Goal: Communication & Community: Participate in discussion

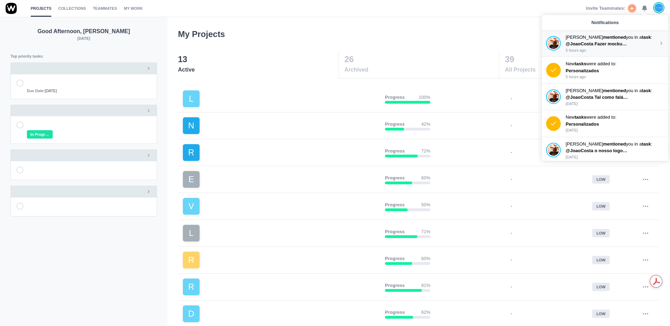
click at [613, 39] on strong "mentioned" at bounding box center [614, 37] width 23 height 5
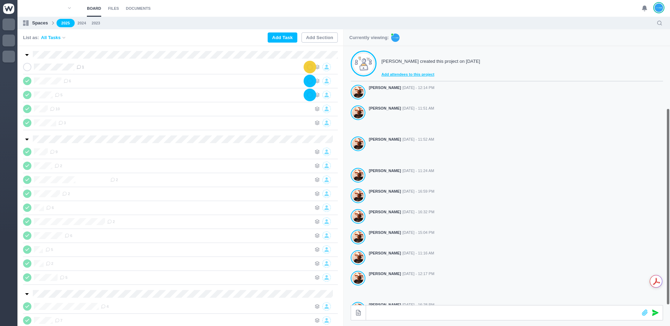
scroll to position [104, 0]
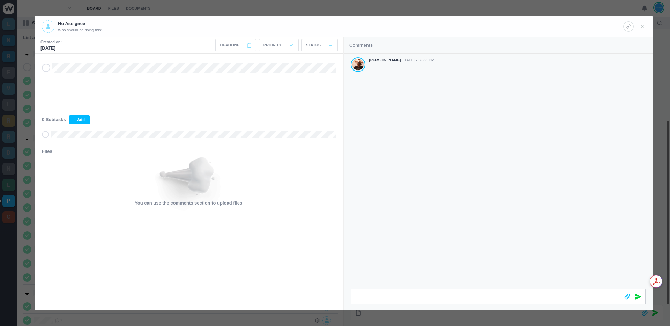
click at [461, 141] on div "[PERSON_NAME] [DATE] - 12:33 PM" at bounding box center [498, 171] width 309 height 235
click at [339, 291] on section "Created on: [DATE] Deadline < [DATE] > Sun Mon Tue Wed Thu Fri Sat 1 2 3 4 5 6 …" at bounding box center [344, 173] width 618 height 273
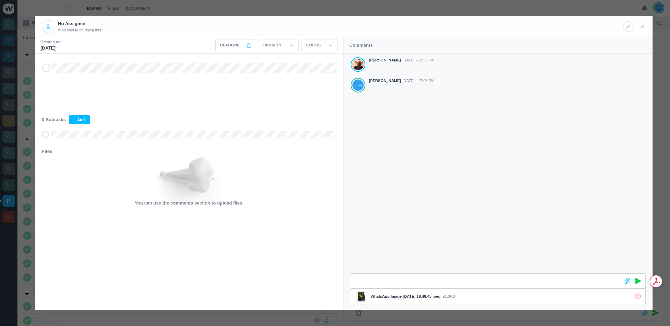
click at [638, 281] on icon at bounding box center [638, 281] width 6 height 6
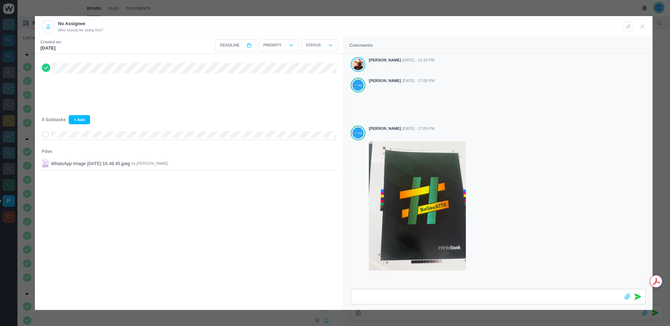
scroll to position [6, 0]
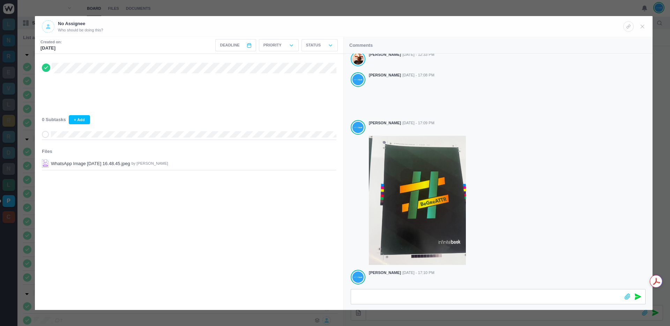
click at [513, 7] on div at bounding box center [335, 163] width 670 height 326
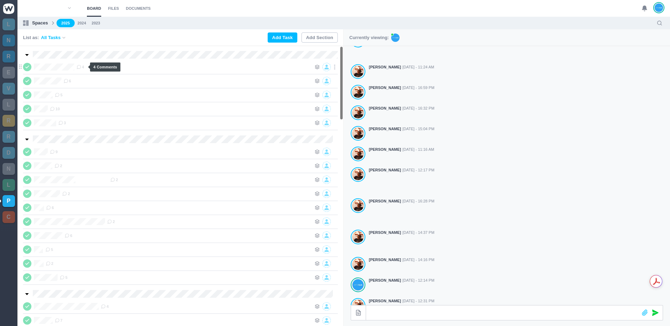
click at [81, 68] on icon at bounding box center [78, 67] width 5 height 5
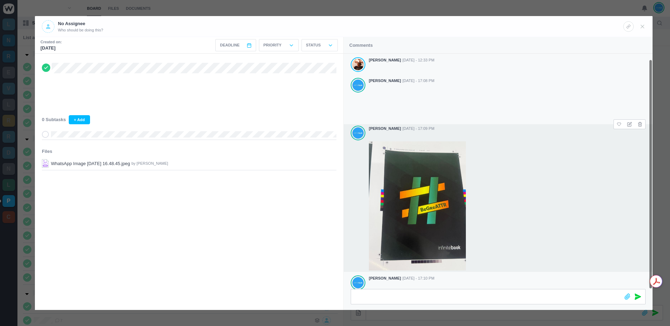
scroll to position [6, 0]
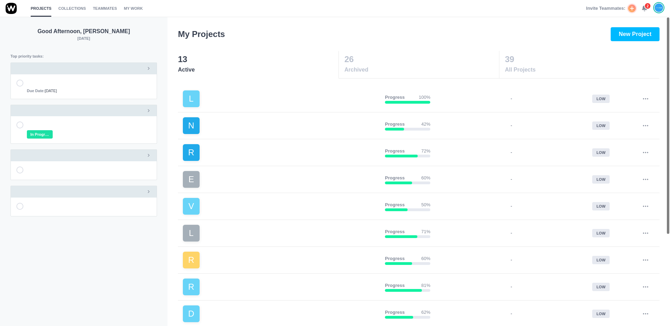
click at [649, 12] on div "Invite Teammates: 2" at bounding box center [625, 8] width 78 height 17
click at [648, 11] on div "Invite Teammates: 2" at bounding box center [625, 8] width 78 height 17
click at [646, 10] on icon at bounding box center [644, 8] width 6 height 6
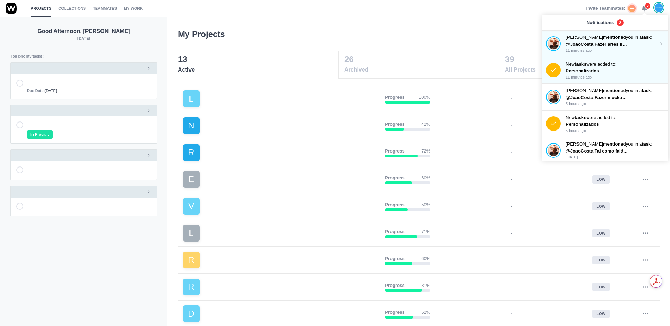
click at [615, 43] on span "@JoaoCosta Fazer artes finais A5-a faixa azul não é para considerar" at bounding box center [639, 44] width 147 height 5
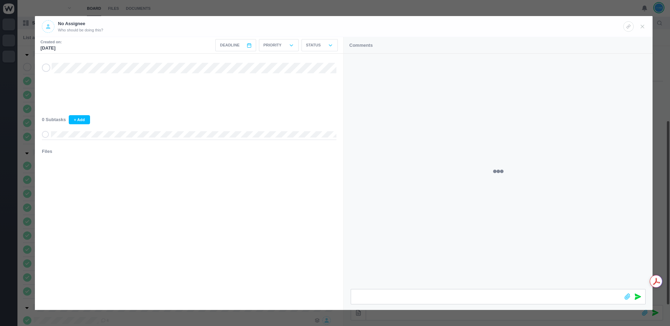
scroll to position [104, 0]
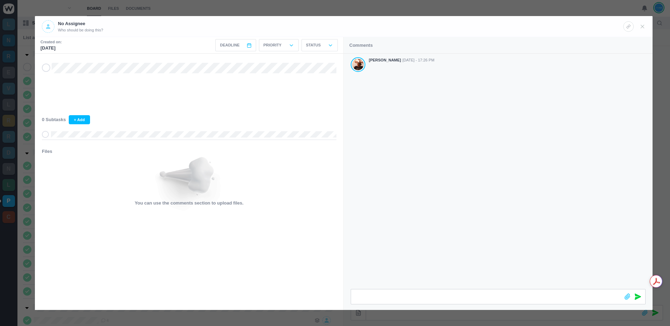
click at [485, 114] on div "Antonio Lopes Aug 27 - 17:26 PM" at bounding box center [498, 171] width 309 height 235
click at [478, 9] on div at bounding box center [335, 163] width 670 height 326
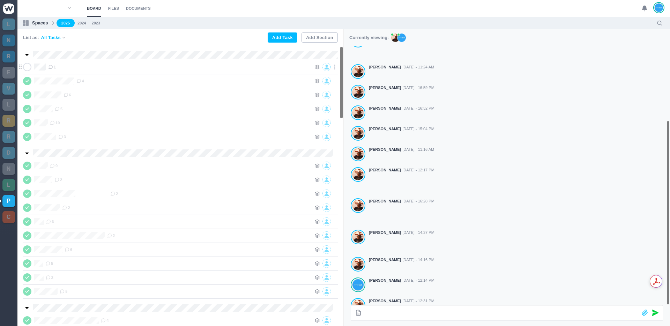
click at [53, 67] on use at bounding box center [51, 67] width 4 height 4
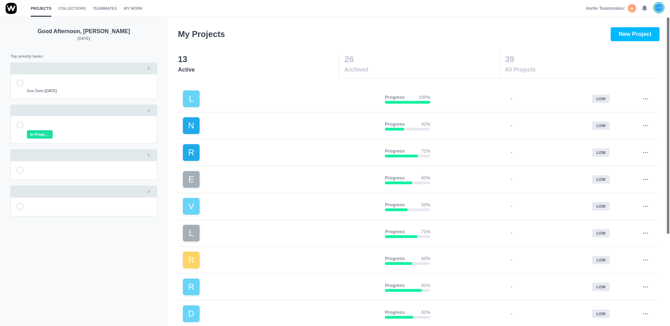
click at [641, 9] on icon at bounding box center [644, 8] width 6 height 6
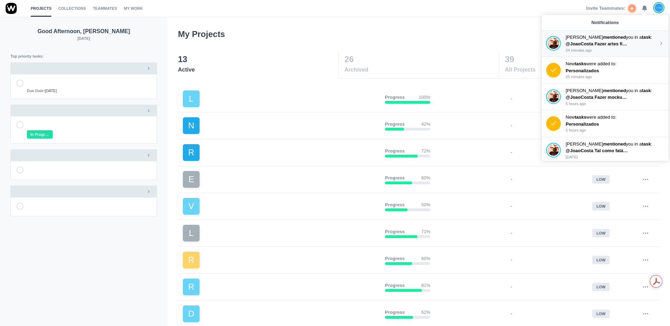
click at [615, 40] on p "[PERSON_NAME] mentioned you in a task :" at bounding box center [612, 37] width 93 height 7
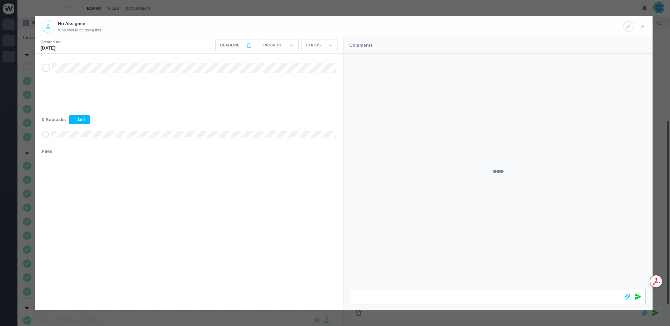
scroll to position [104, 0]
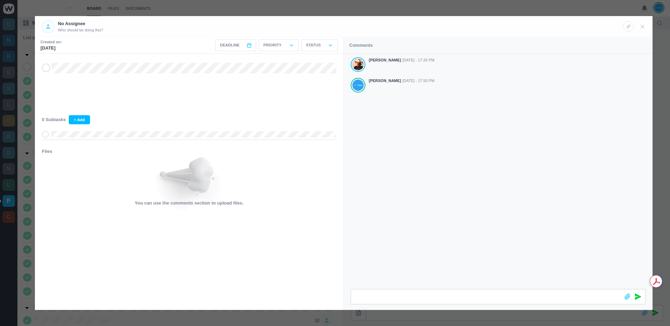
click at [385, 9] on div at bounding box center [335, 163] width 670 height 326
